Goal: Communication & Community: Answer question/provide support

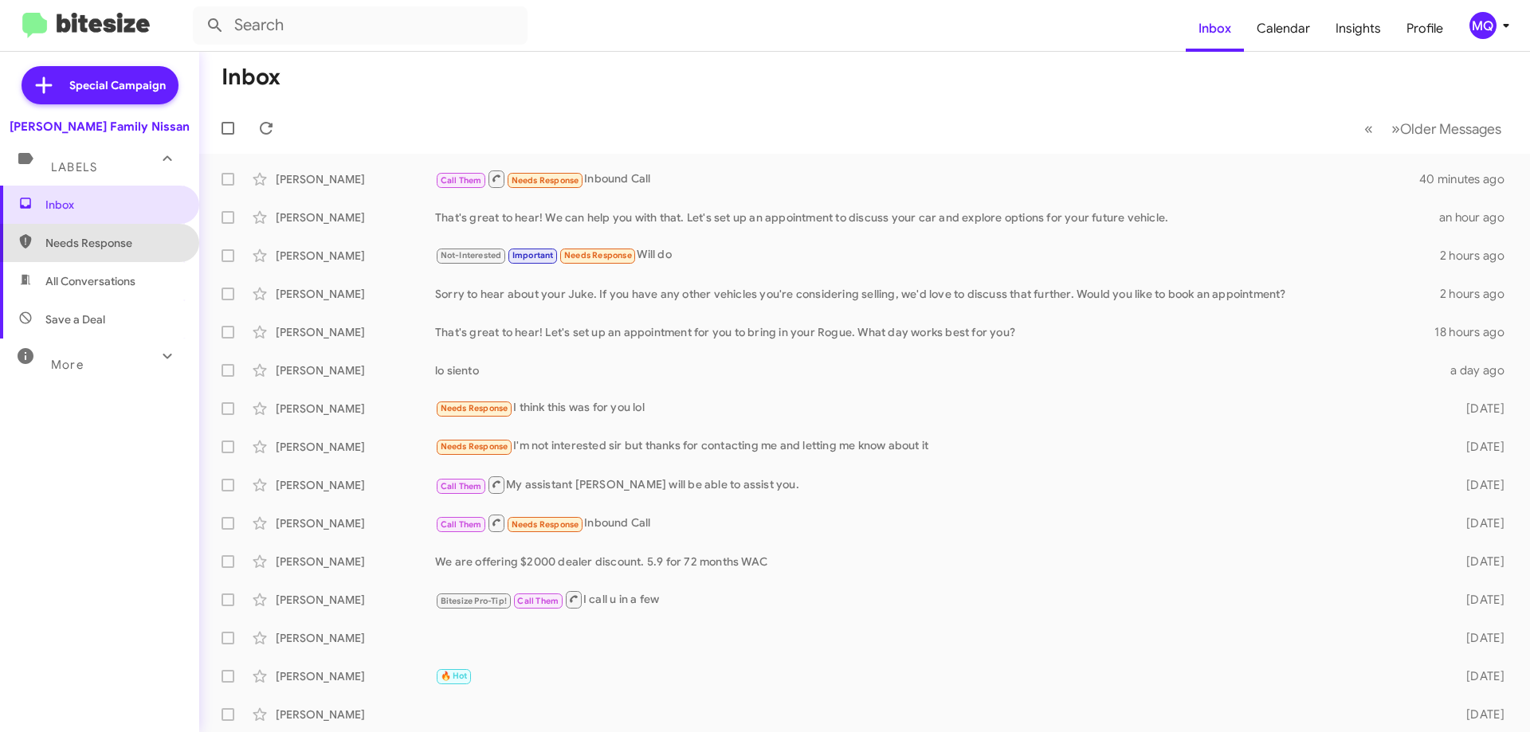
click at [114, 254] on span "Needs Response" at bounding box center [99, 243] width 199 height 38
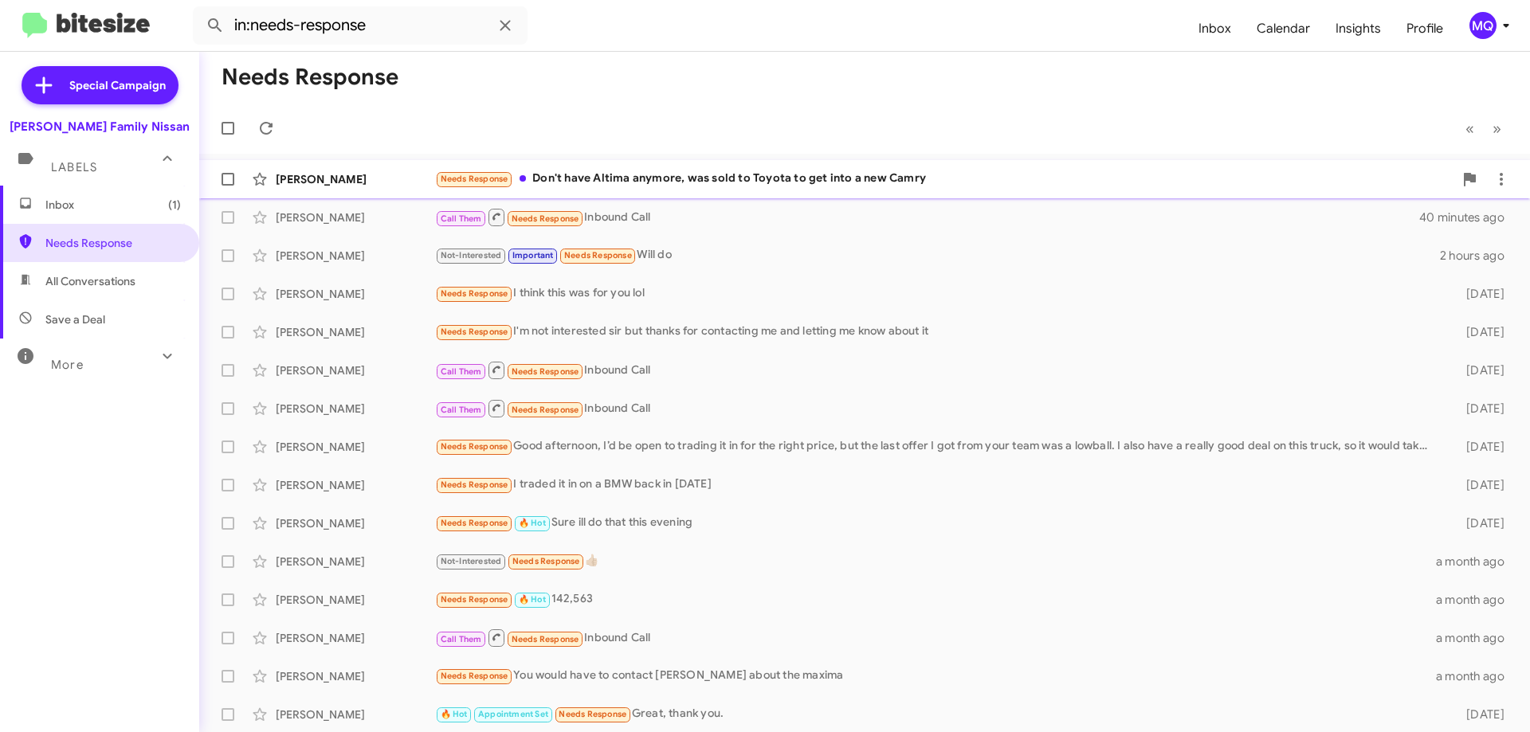
click at [746, 182] on div "Needs Response Don't have Altima anymore, was sold to Toyota to get into a new …" at bounding box center [944, 179] width 1018 height 18
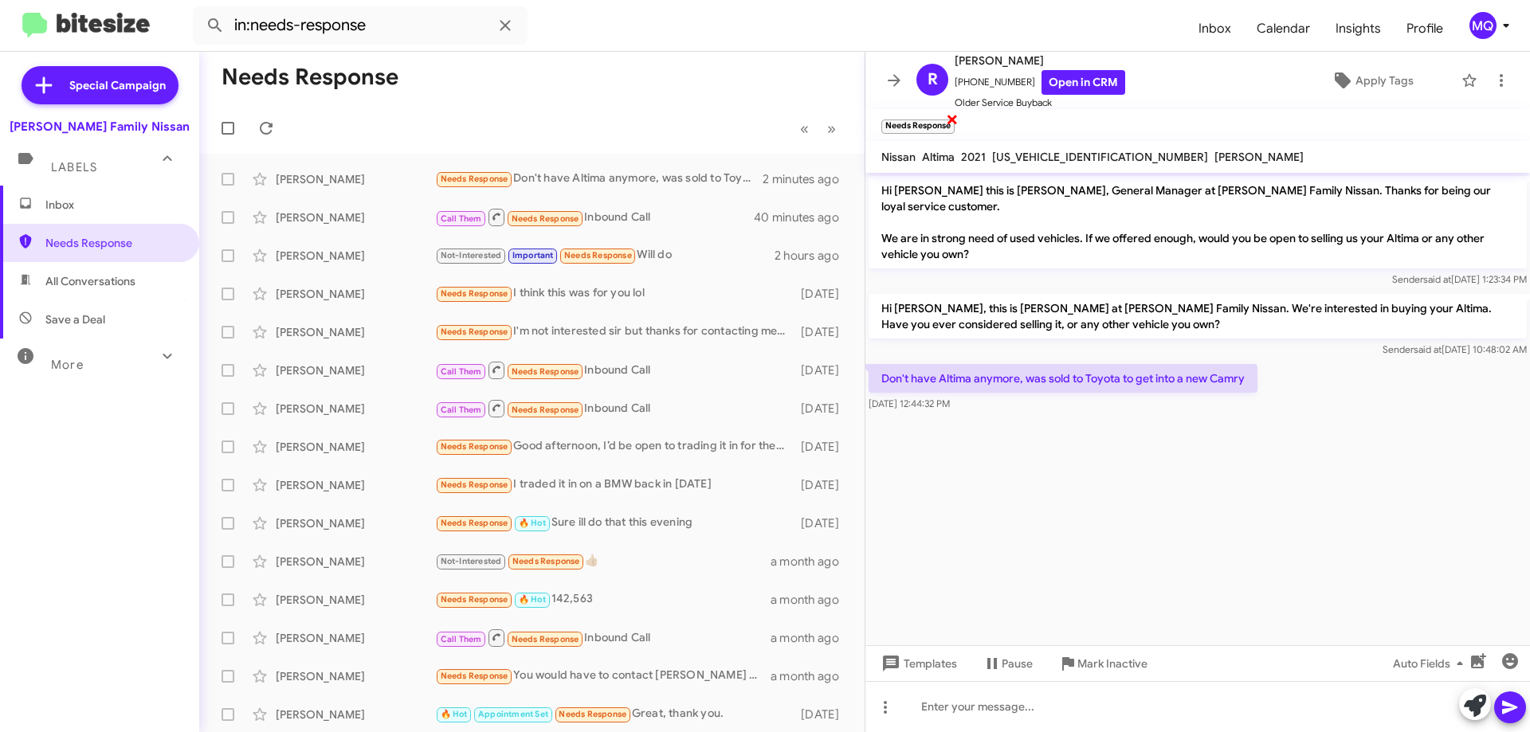
click at [955, 119] on span "×" at bounding box center [952, 118] width 13 height 19
click at [1371, 83] on span "Apply Tags" at bounding box center [1384, 80] width 58 height 29
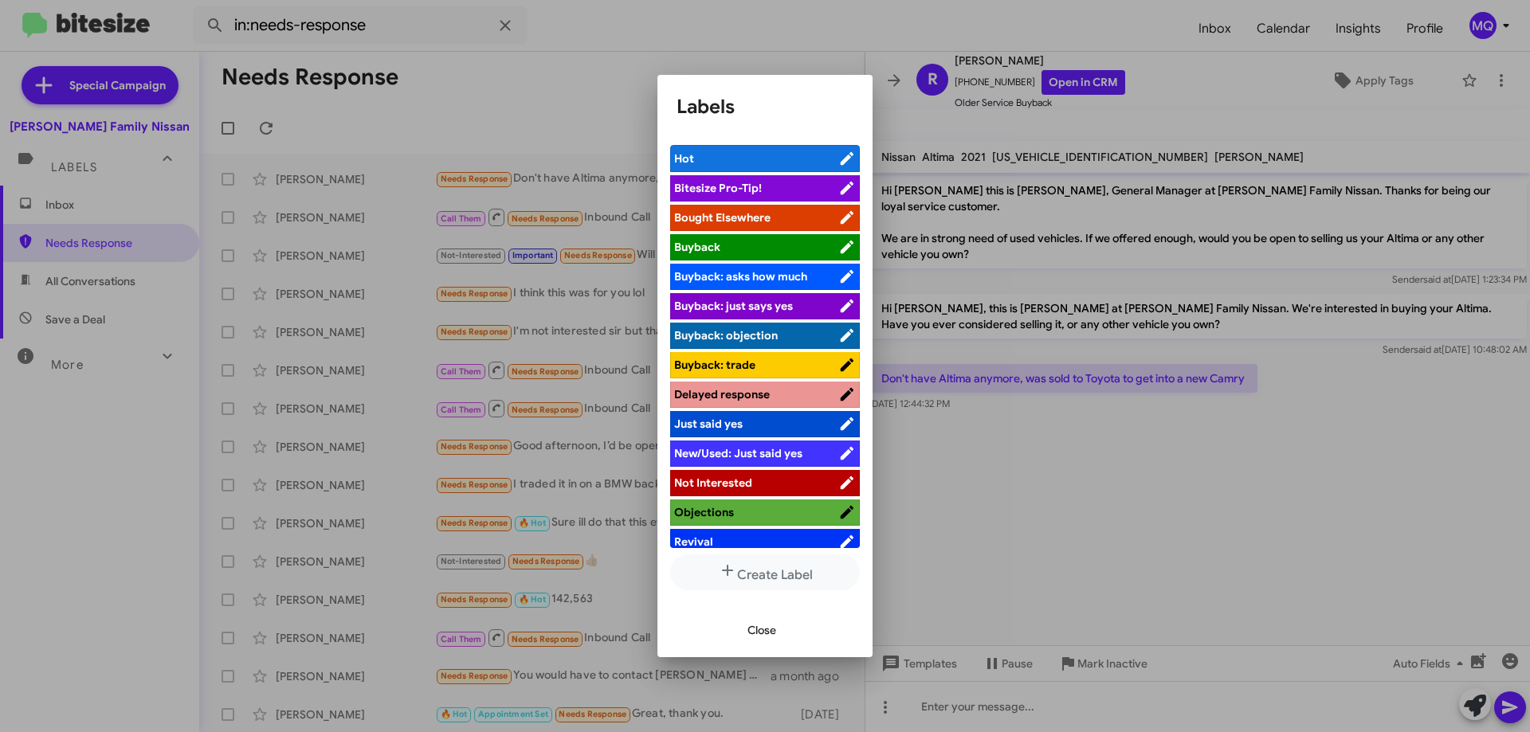
click at [735, 487] on span "Not Interested" at bounding box center [713, 483] width 78 height 14
click at [774, 479] on span "Not Interested" at bounding box center [746, 483] width 145 height 16
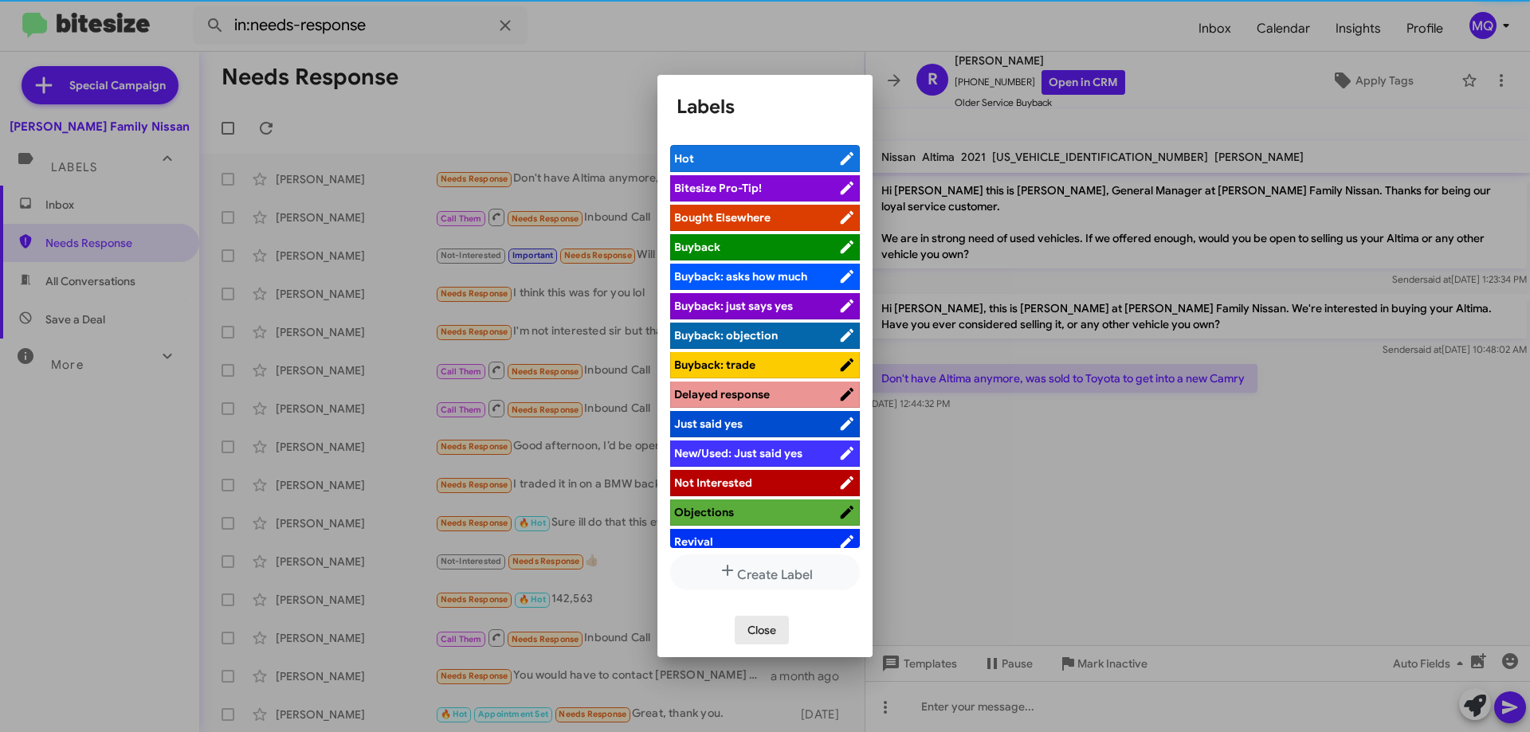
click at [765, 629] on span "Close" at bounding box center [761, 630] width 29 height 29
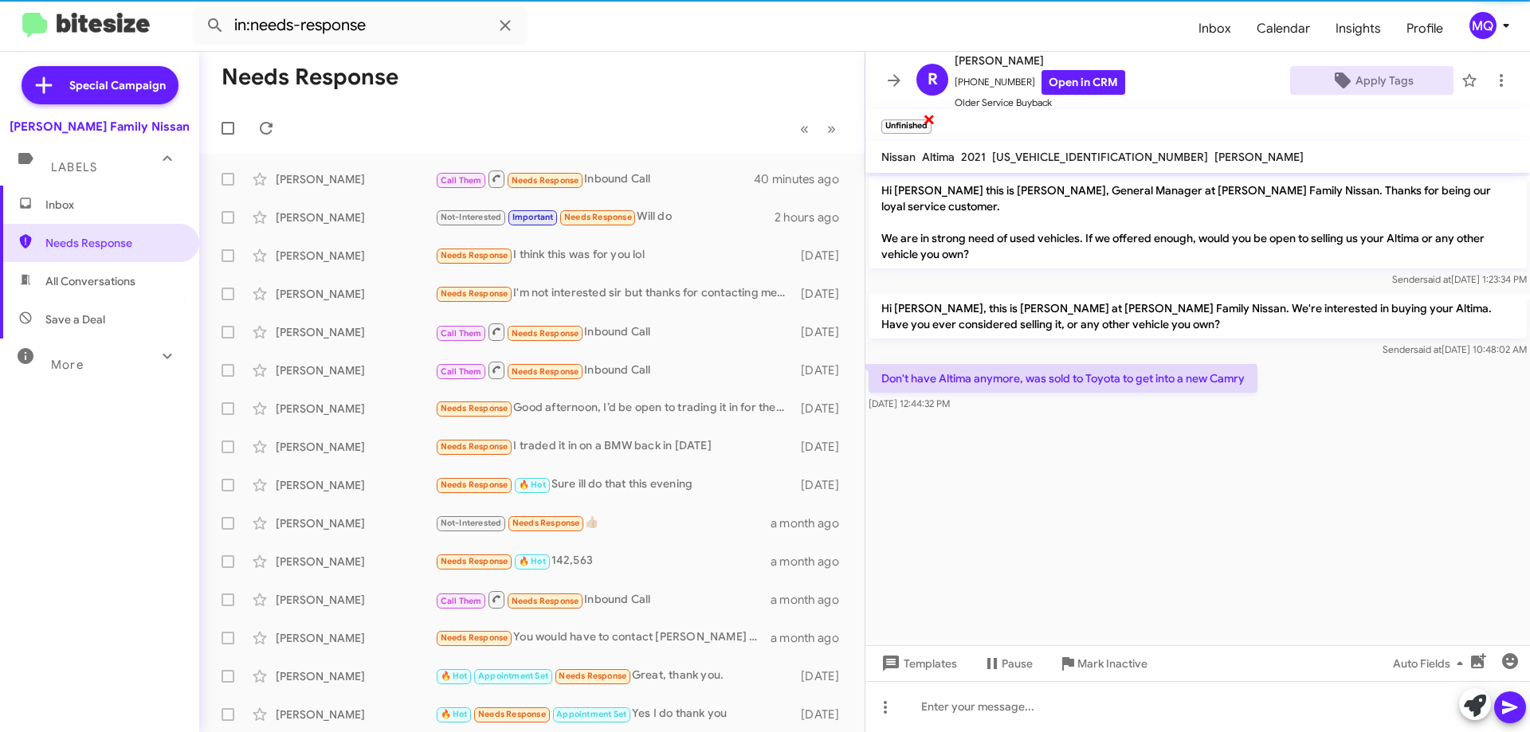
click at [930, 118] on span "×" at bounding box center [929, 118] width 13 height 19
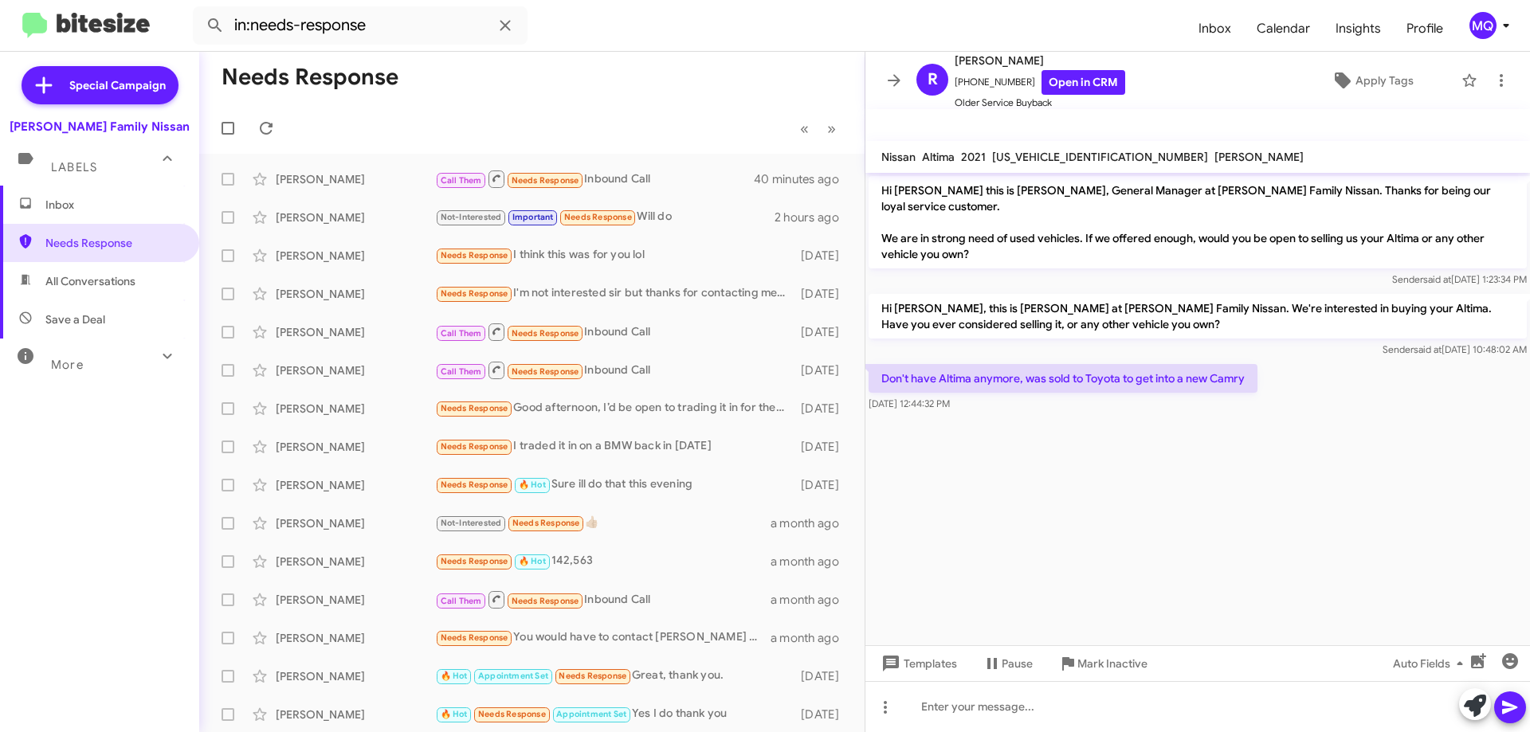
click at [72, 277] on span "All Conversations" at bounding box center [90, 281] width 90 height 16
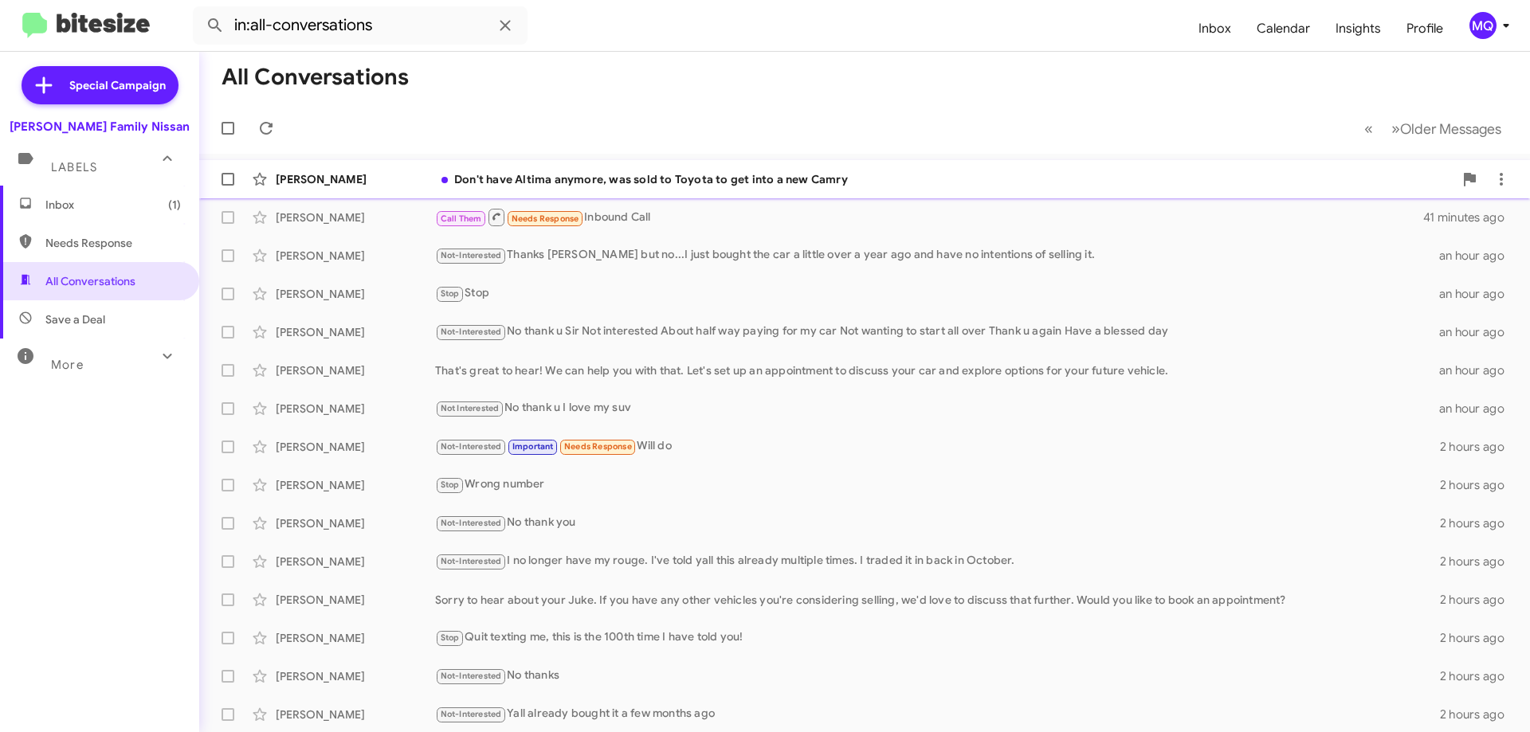
click at [736, 193] on div "[PERSON_NAME] Don't have Altima anymore, was sold to Toyota to get into a new C…" at bounding box center [864, 179] width 1305 height 32
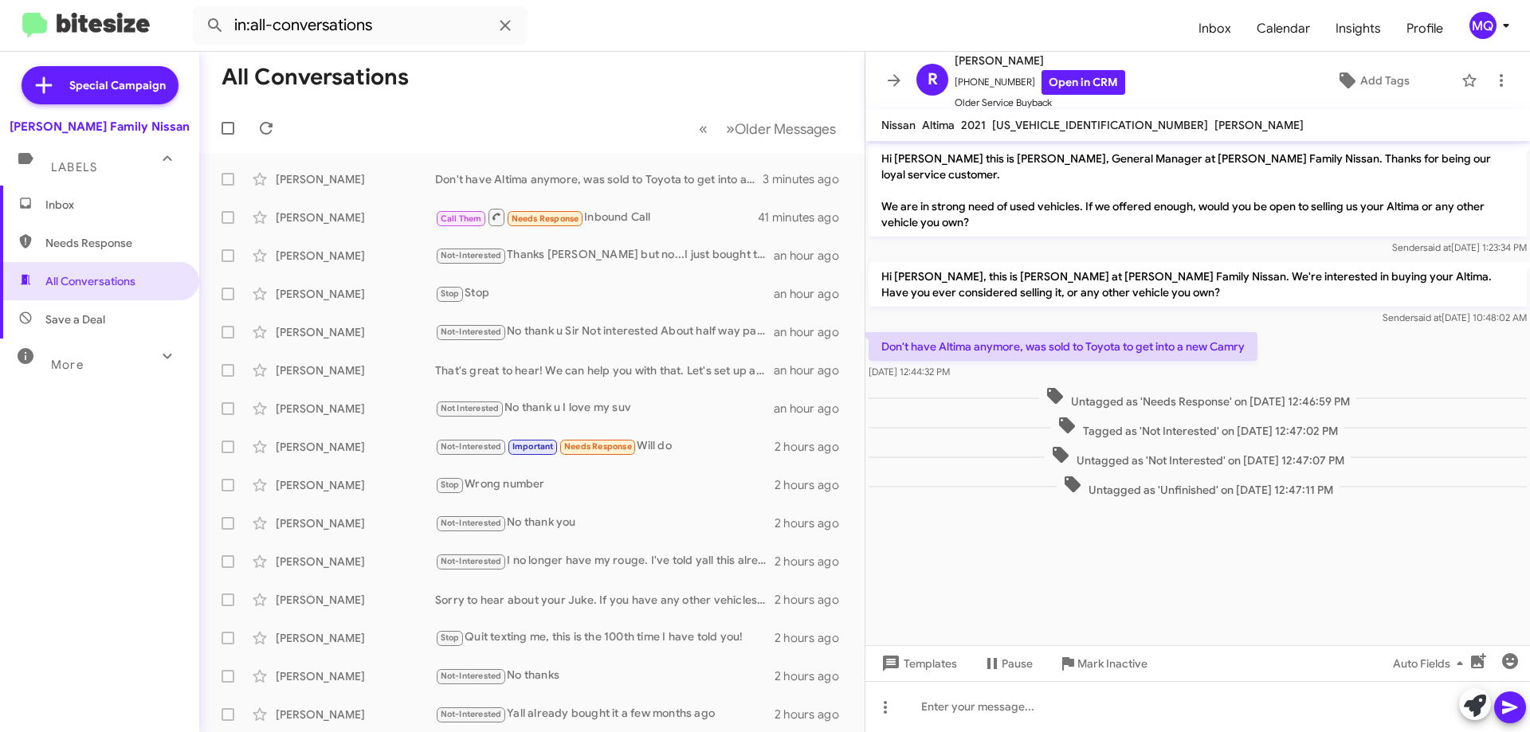
click at [1228, 120] on mat-toolbar "Nissan Altima 2021 [US_VEHICLE_IDENTIFICATION_NUMBER] [PERSON_NAME]" at bounding box center [1197, 125] width 664 height 32
click at [1346, 76] on icon at bounding box center [1347, 80] width 19 height 19
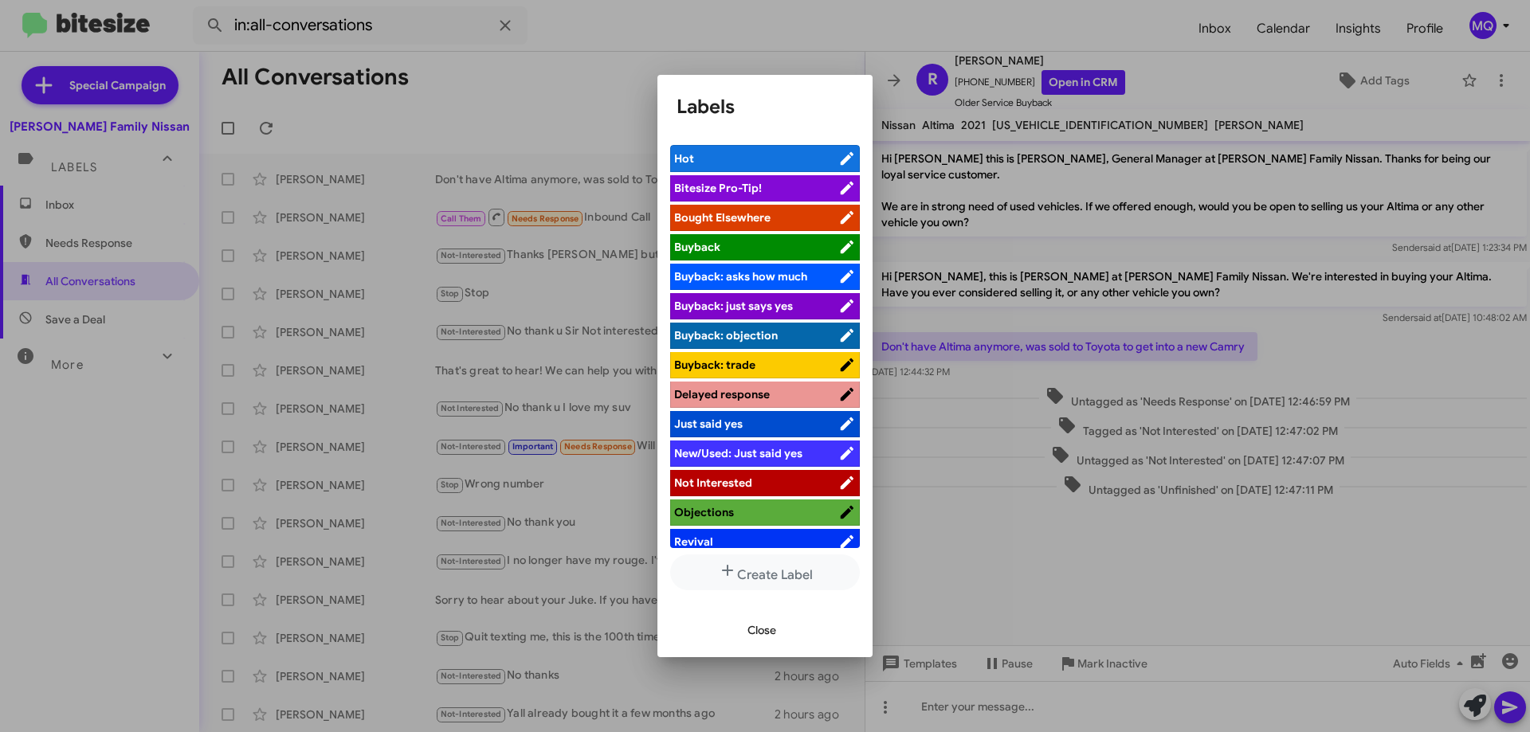
click at [723, 480] on span "Not Interested" at bounding box center [713, 483] width 78 height 14
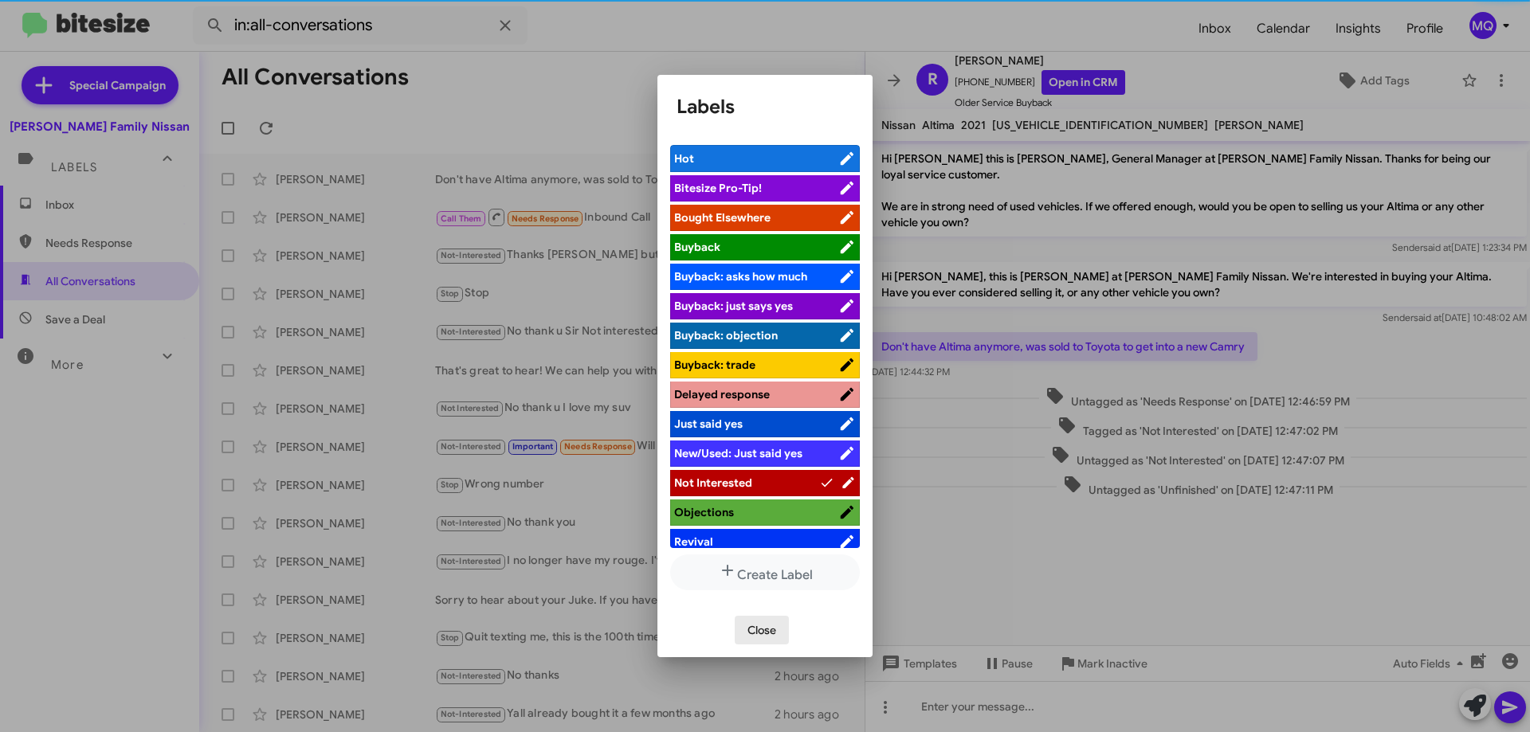
click at [768, 633] on span "Close" at bounding box center [761, 630] width 29 height 29
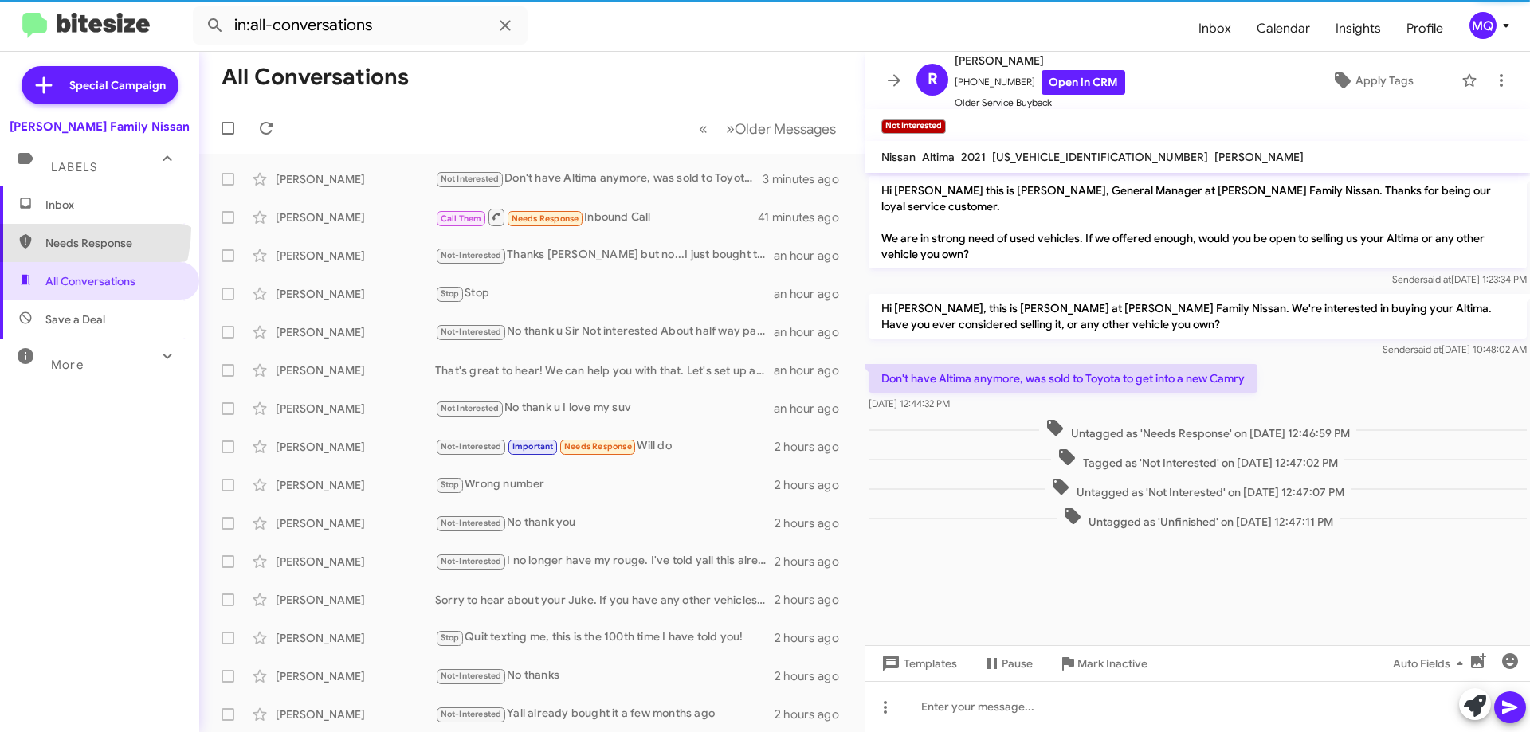
click at [50, 228] on span "Needs Response" at bounding box center [99, 243] width 199 height 38
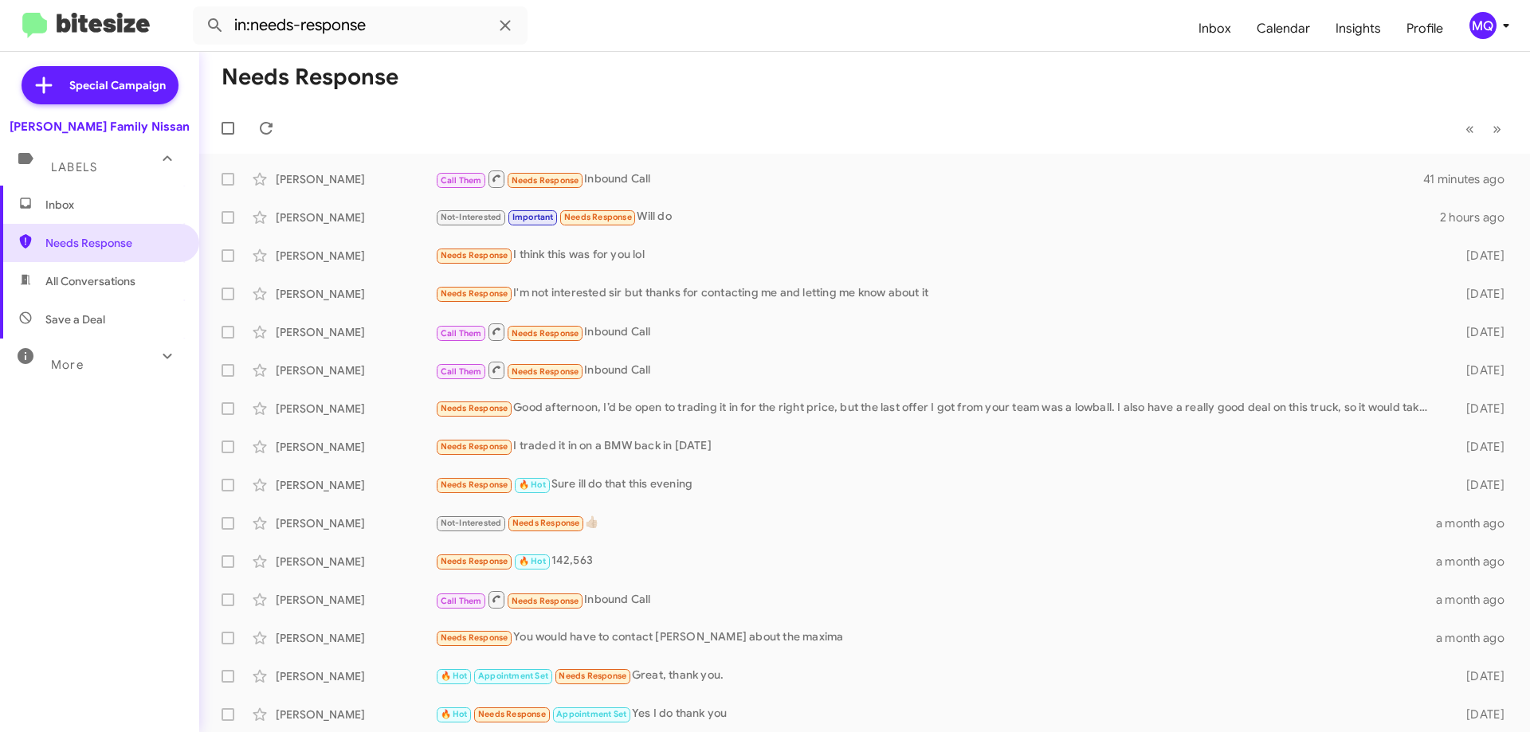
click at [93, 386] on div "Inbox Needs Response All Conversations Save a Deal More Important 🔥 Hot Appoint…" at bounding box center [99, 405] width 199 height 439
click at [85, 362] on div "More" at bounding box center [84, 357] width 142 height 29
click at [71, 601] on span "Sold" at bounding box center [99, 600] width 199 height 38
type input "in:sold"
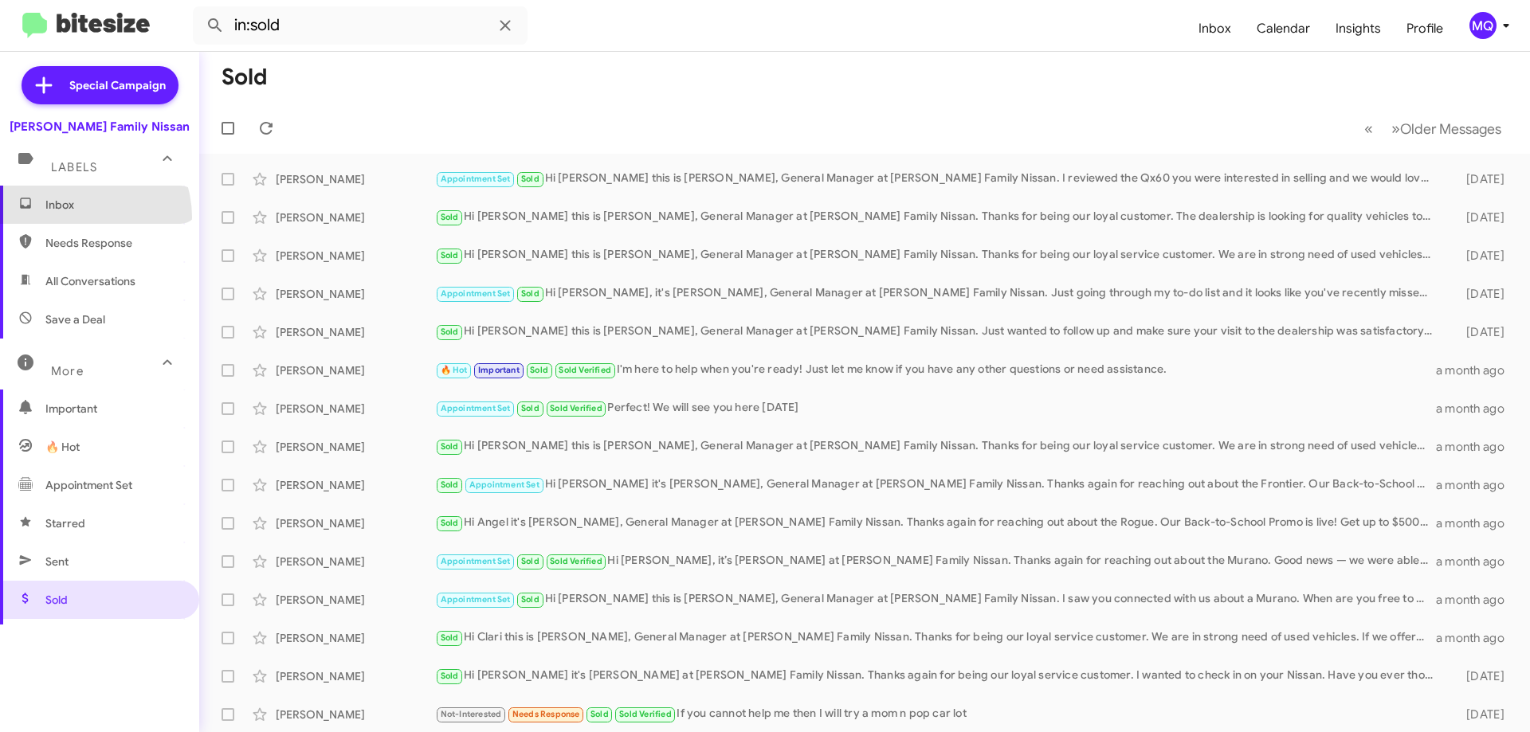
click at [76, 217] on span "Inbox" at bounding box center [99, 205] width 199 height 38
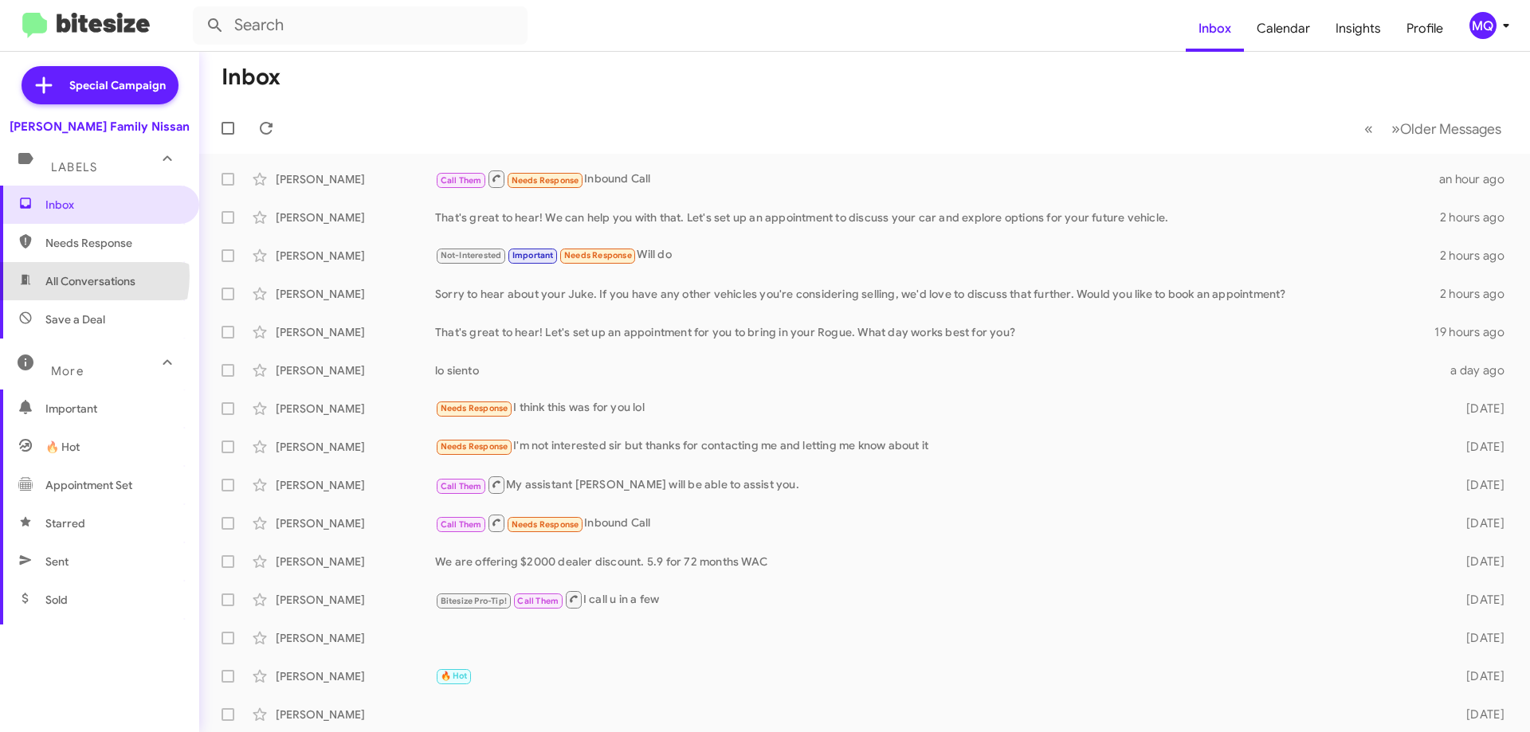
click at [73, 276] on span "All Conversations" at bounding box center [90, 281] width 90 height 16
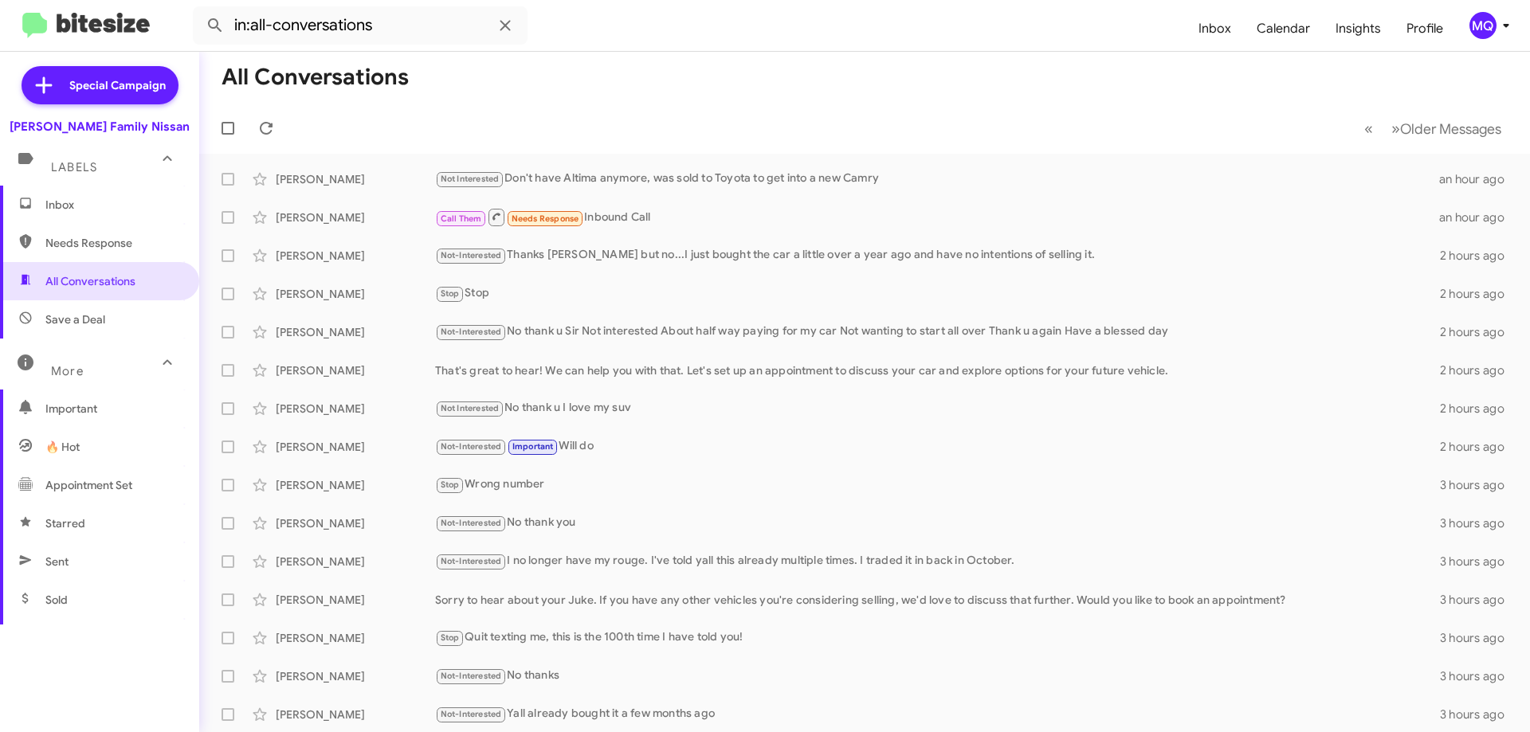
click at [87, 328] on span "Save a Deal" at bounding box center [99, 319] width 199 height 38
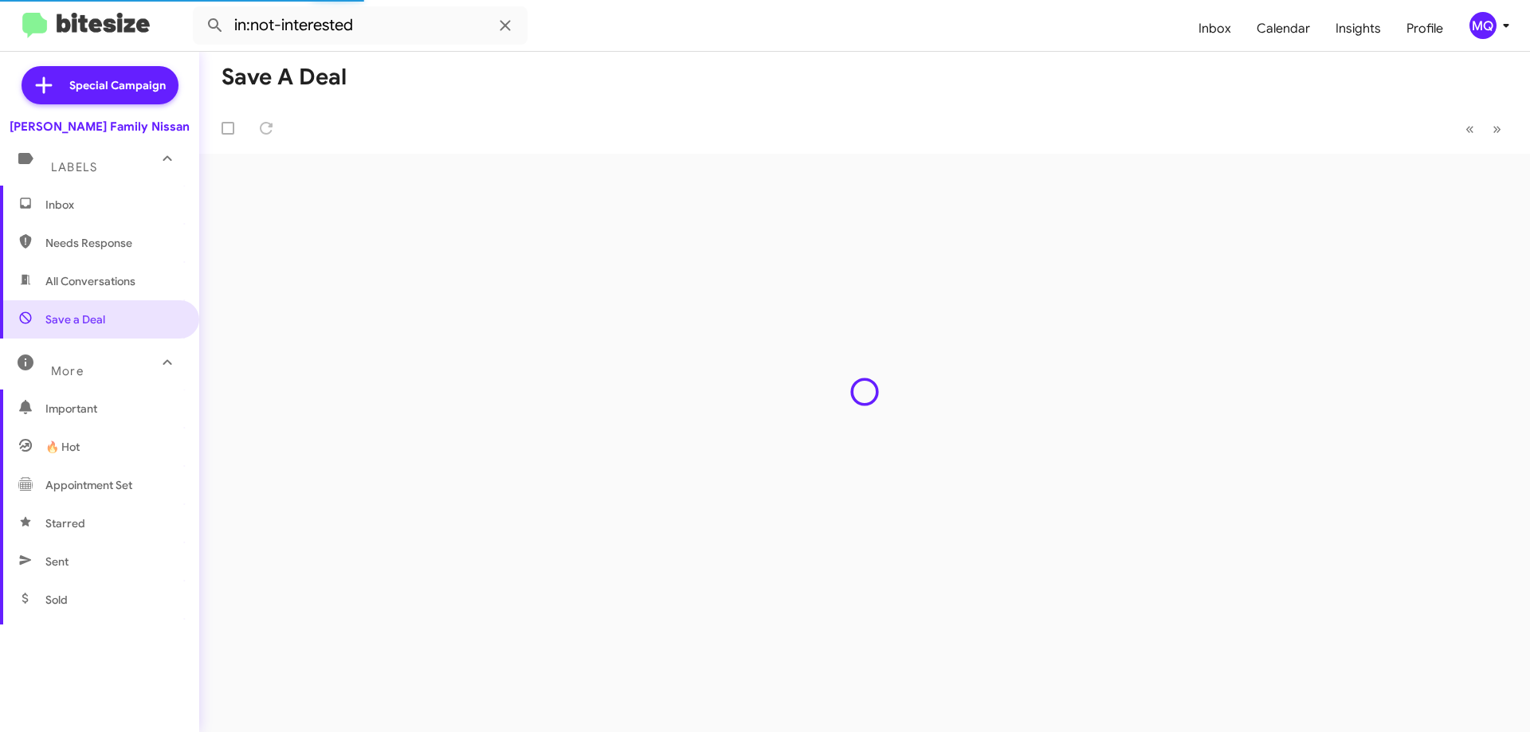
click at [83, 280] on span "All Conversations" at bounding box center [90, 281] width 90 height 16
type input "in:all-conversations"
